Goal: Transaction & Acquisition: Book appointment/travel/reservation

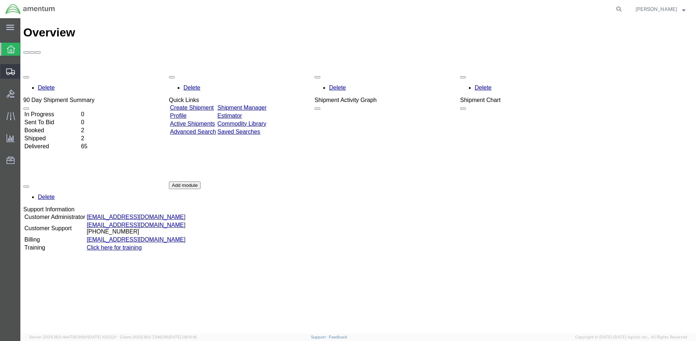
click at [0, 0] on span "Create Shipment" at bounding box center [0, 0] width 0 height 0
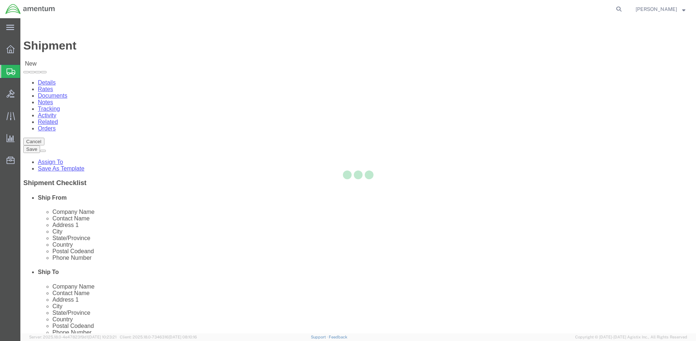
select select
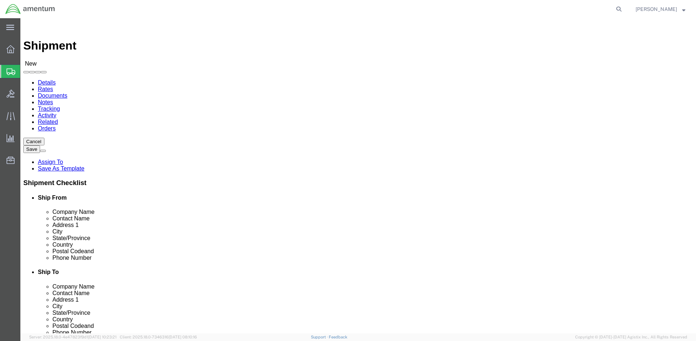
click body "Shipment New Details Rates Documents Notes Tracking Activity Related Orders Can…"
select select "MYPROFILE"
select select "WA"
click input "text"
type input "[PERSON_NAME]"
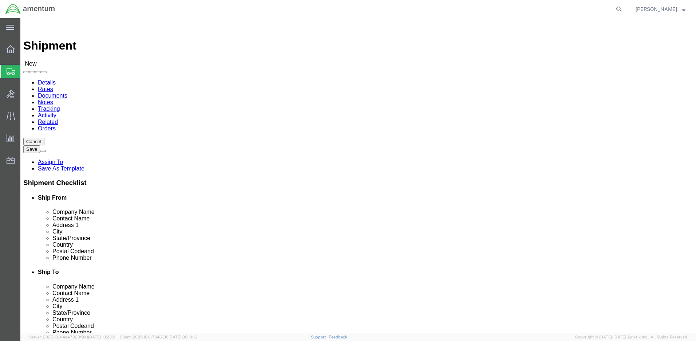
click body "Shipment New Details Rates Documents Notes Tracking Activity Related Orders Can…"
select select "59334"
select select "HI"
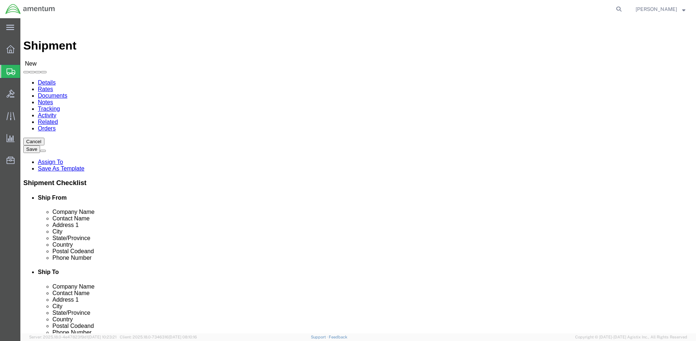
click input "[PERSON_NAME]"
type input "[PERSON_NAME]"
click input "text"
type input "[PHONE_NUMBER]"
click input "text"
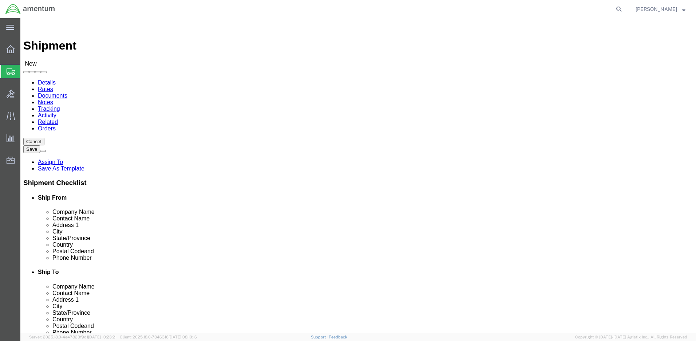
type input "[PERSON_NAME][EMAIL_ADDRESS][DOMAIN_NAME]"
click input "text"
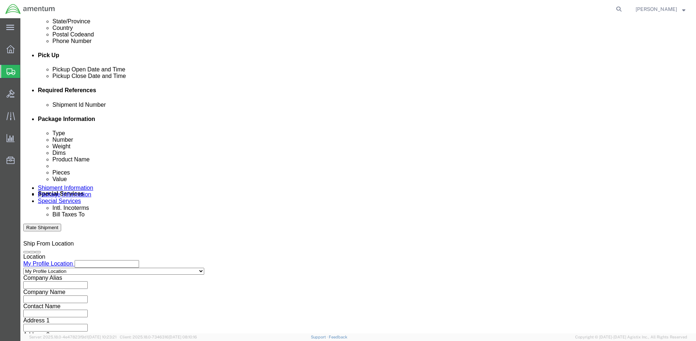
click input "text"
paste input "4999.R.2521.AW.AM.0F.YWKM.00"
type input "4999.R.2521.AW.AM.0F.YWKM.00"
click button "Continue"
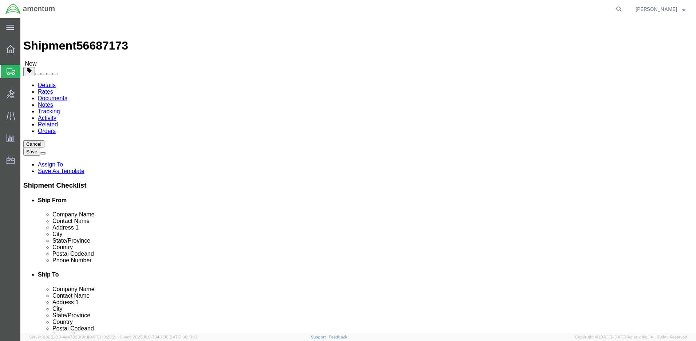
select select "CASE"
click input "text"
type input "18"
type input "14"
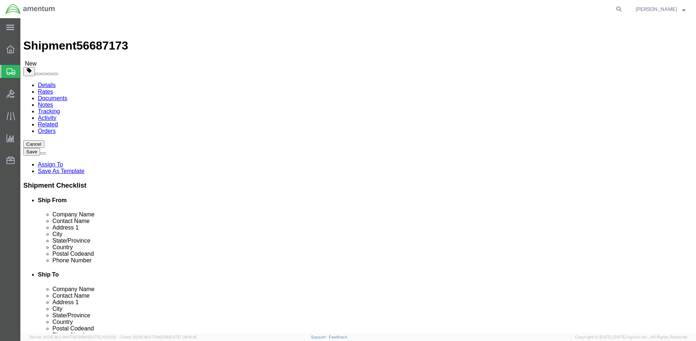
drag, startPoint x: 114, startPoint y: 166, endPoint x: 87, endPoint y: 166, distance: 27.3
click div "Weight 0.00 Select kgs lbs Ship. t°"
type input "26"
click link "Add Content"
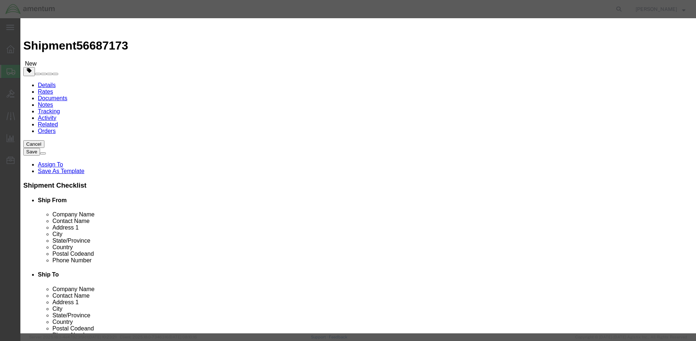
click input "text"
type input "Fuel Qty Test Set"
drag, startPoint x: 220, startPoint y: 67, endPoint x: 202, endPoint y: 67, distance: 18.2
click div "Pieces 0 Select Bag Barrels 100Board Feet Bottle Box Blister Pack Carats Can Ca…"
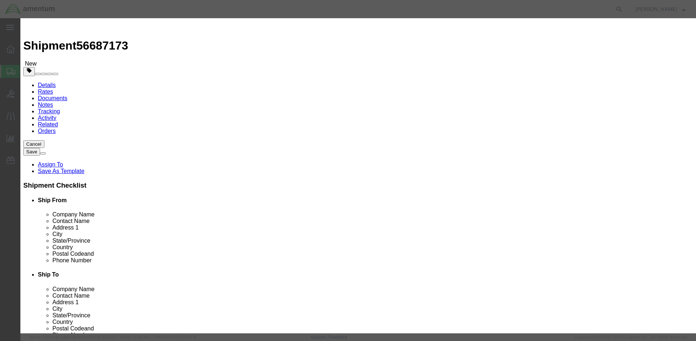
type input "1"
click input "text"
type input "17000"
click textarea
type textarea "SN: J818"
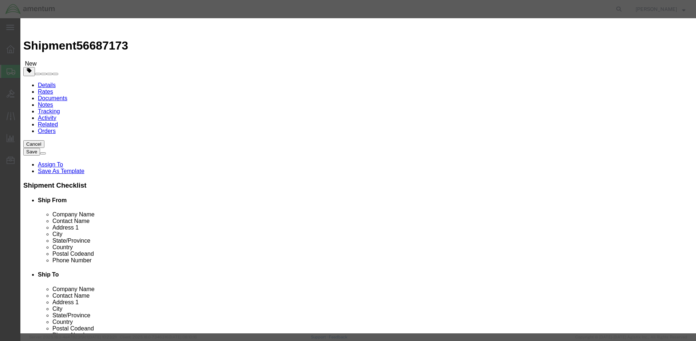
click button "Save & Close"
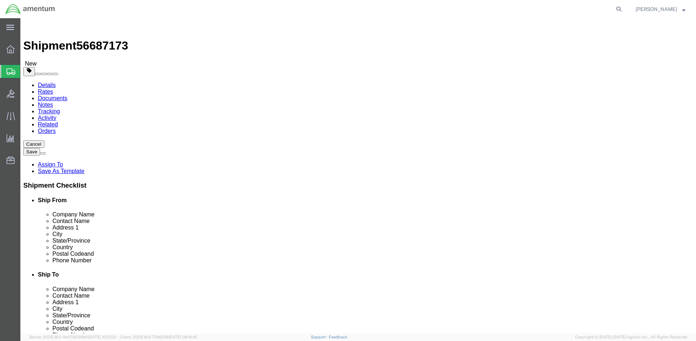
click button "Rate Shipment"
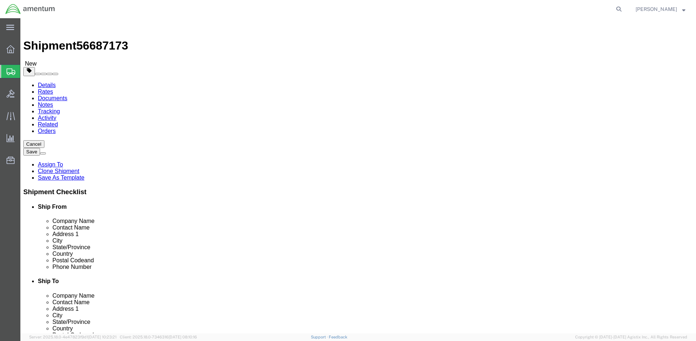
click at [50, 82] on link "Details" at bounding box center [47, 85] width 18 height 6
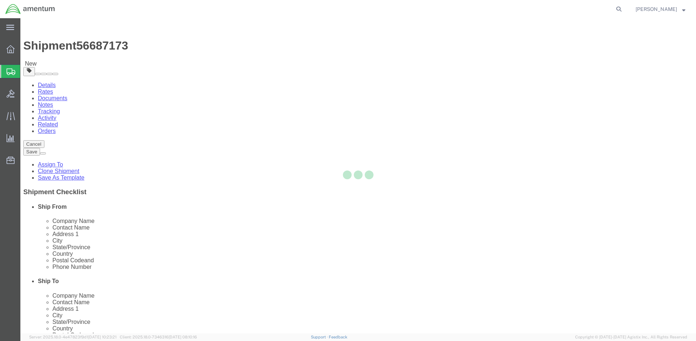
select select "42645"
select select "59334"
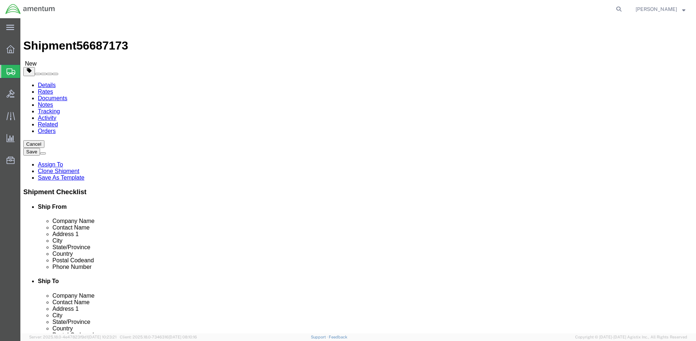
click button "Rate Shipment"
